Goal: Task Accomplishment & Management: Manage account settings

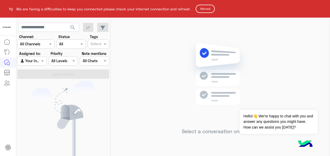
click at [203, 10] on button "Reload" at bounding box center [205, 9] width 19 height 8
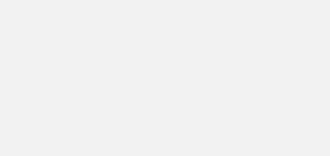
click at [299, 19] on app-root at bounding box center [165, 78] width 330 height 156
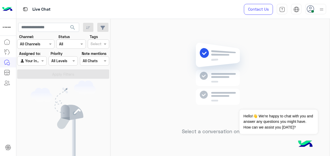
click at [88, 63] on div "All Chats" at bounding box center [90, 60] width 15 height 5
click at [92, 85] on div "My Mentions" at bounding box center [94, 81] width 29 height 10
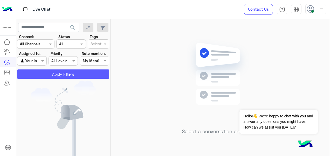
click at [98, 75] on button "Apply Filters" at bounding box center [63, 74] width 92 height 9
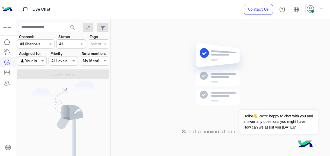
click at [99, 62] on div at bounding box center [94, 61] width 29 height 6
click at [100, 75] on div "All Chats" at bounding box center [94, 71] width 29 height 10
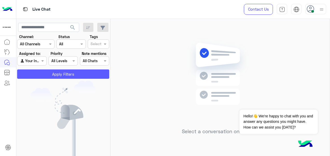
click at [98, 74] on button "Apply Filters" at bounding box center [63, 74] width 92 height 9
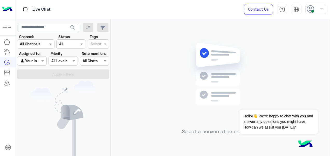
click at [38, 61] on div at bounding box center [31, 61] width 29 height 6
click at [38, 72] on b "Unassigned" at bounding box center [35, 71] width 20 height 4
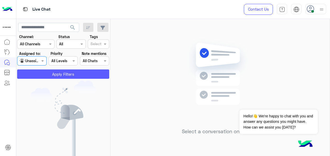
click at [43, 74] on button "Apply Filters" at bounding box center [63, 74] width 92 height 9
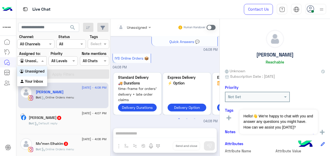
click at [40, 60] on span at bounding box center [43, 60] width 6 height 5
click at [37, 80] on b "Your Inbox" at bounding box center [34, 81] width 18 height 4
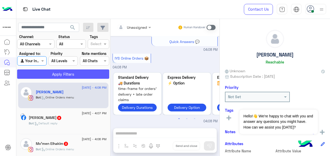
click at [45, 76] on button "Apply Filters" at bounding box center [63, 74] width 92 height 9
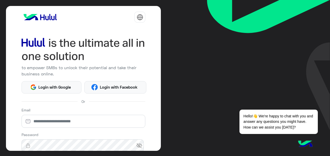
scroll to position [66, 0]
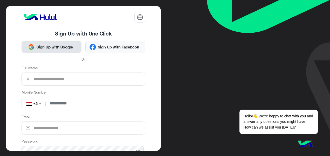
click at [51, 46] on span "Sign Up with Google" at bounding box center [55, 47] width 40 height 6
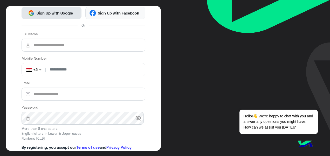
scroll to position [52, 0]
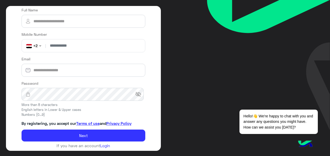
scroll to position [60, 0]
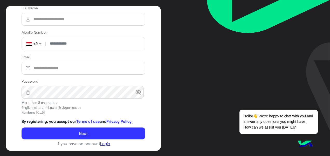
click at [108, 142] on link "Login" at bounding box center [105, 144] width 10 height 5
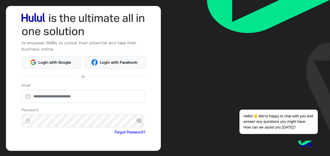
scroll to position [66, 0]
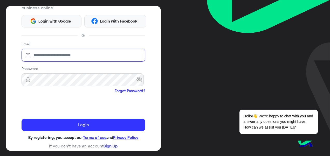
click at [66, 56] on input "email" at bounding box center [84, 55] width 124 height 13
type input "**********"
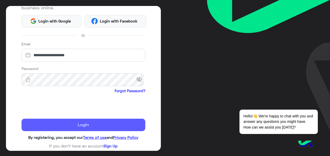
click at [79, 125] on button "Login" at bounding box center [84, 125] width 124 height 12
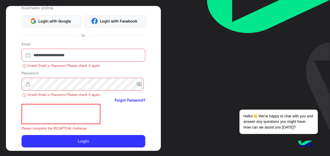
click at [104, 122] on div at bounding box center [84, 114] width 124 height 20
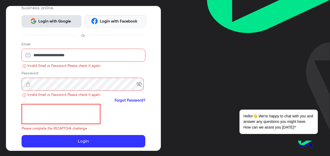
click at [56, 26] on button "Login with Google" at bounding box center [52, 21] width 60 height 12
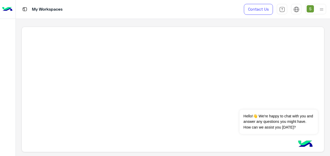
click at [318, 9] on div at bounding box center [316, 9] width 21 height 10
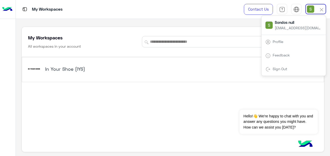
click at [224, 19] on div "My Workspaces All workspaces in your account Add Workspace In Your Shoe (IYS) A…" at bounding box center [173, 88] width 314 height 138
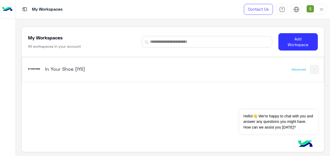
click at [69, 71] on h5 "In Your Shoe (IYS)" at bounding box center [97, 69] width 105 height 6
